Goal: Information Seeking & Learning: Find specific fact

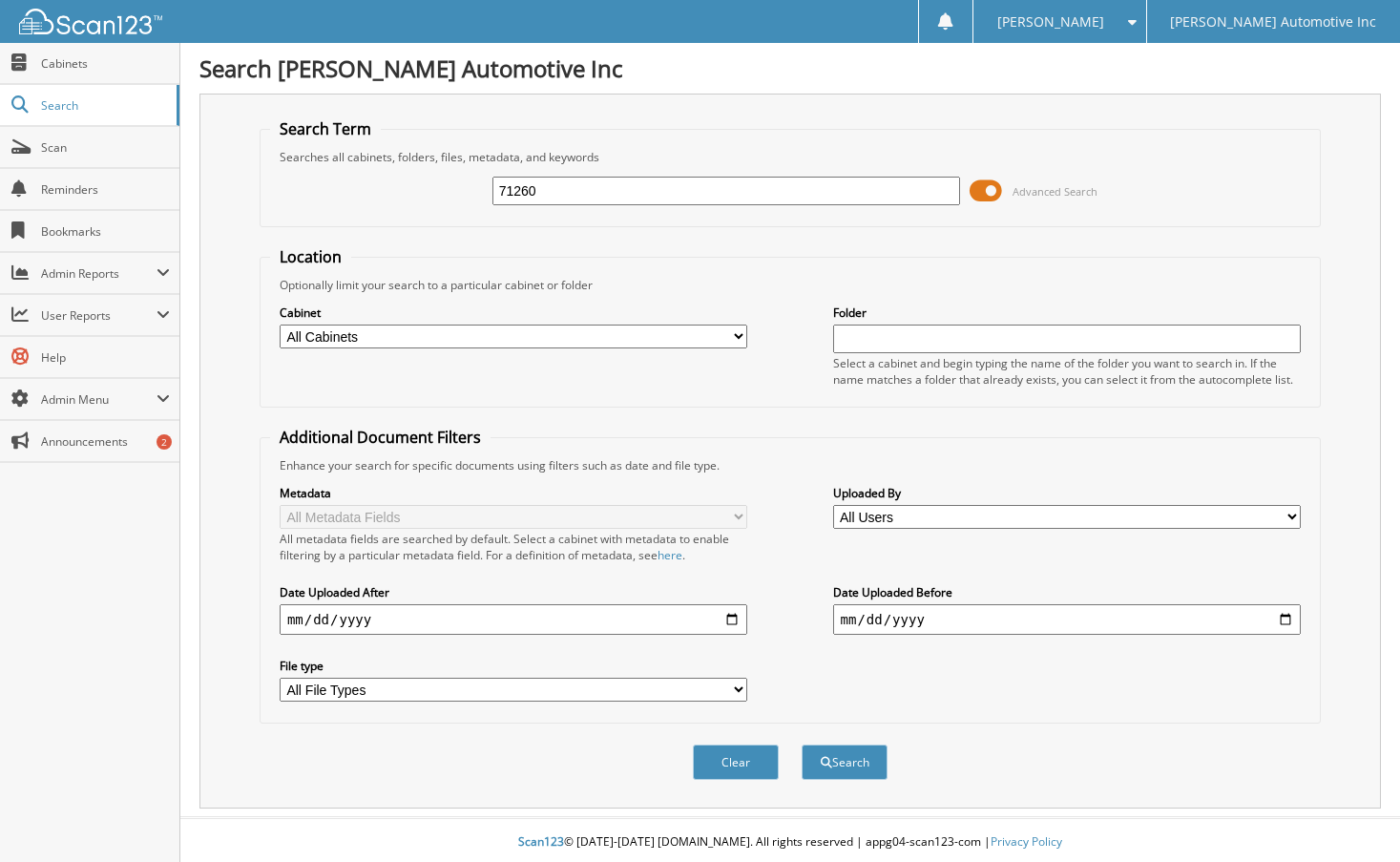
type input "71260"
click at [801, 744] on button "Search" at bounding box center [844, 762] width 86 height 36
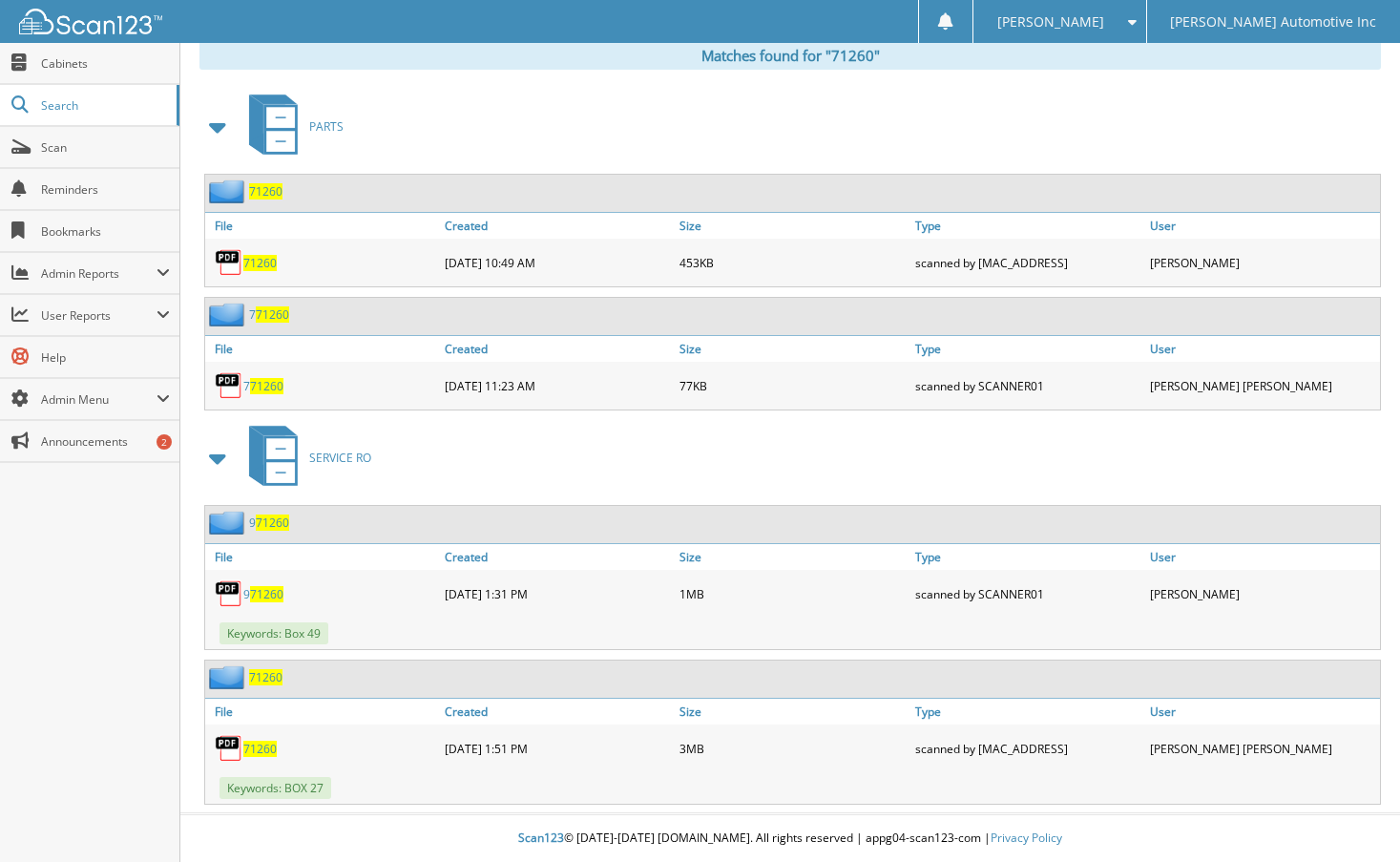
scroll to position [797, 0]
click at [265, 748] on span "71260" at bounding box center [260, 748] width 34 height 16
